Goal: Task Accomplishment & Management: Use online tool/utility

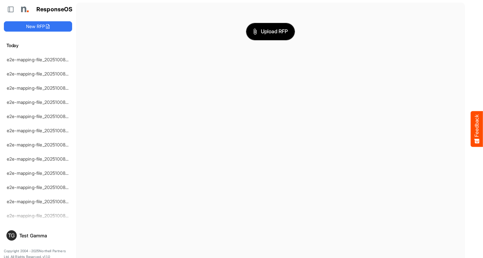
click at [270, 31] on span "Upload RFP" at bounding box center [270, 31] width 35 height 8
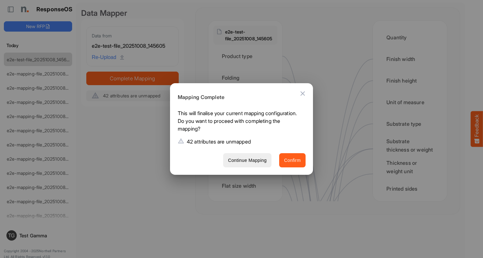
click at [292, 160] on span "Confirm" at bounding box center [292, 160] width 17 height 8
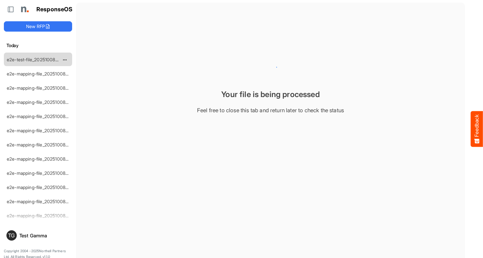
click at [38, 59] on link "e2e-test-file_20251008_145605" at bounding box center [39, 59] width 65 height 5
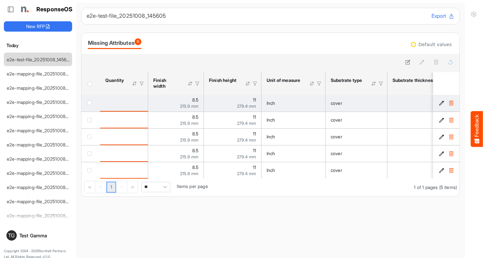
click at [38, 59] on link "e2e-test-file_20251008_145605" at bounding box center [39, 59] width 65 height 5
click at [91, 102] on span "checkbox" at bounding box center [89, 102] width 5 height 5
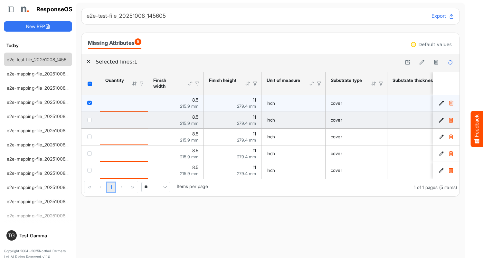
click at [91, 119] on span "checkbox" at bounding box center [89, 120] width 5 height 5
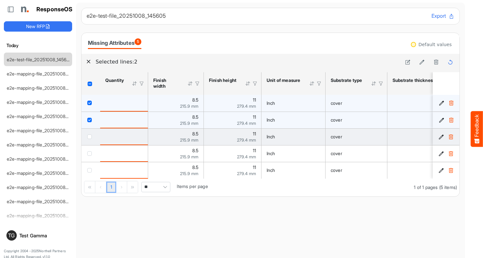
click at [91, 136] on span "checkbox" at bounding box center [89, 136] width 5 height 5
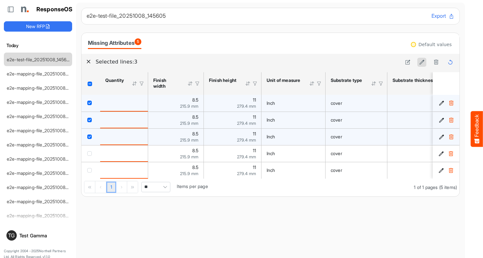
click at [422, 62] on icon at bounding box center [421, 61] width 5 height 5
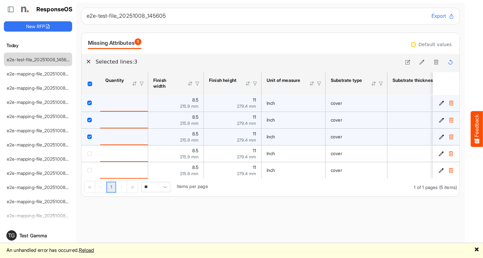
drag, startPoint x: 386, startPoint y: 205, endPoint x: 486, endPoint y: 261, distance: 115.0
click at [483, 257] on html "Feedback ResponseOS New RFP [DATE] e2e-test-file_20251008_145605 e2e-mapping-fi…" at bounding box center [241, 129] width 483 height 258
